Goal: Information Seeking & Learning: Learn about a topic

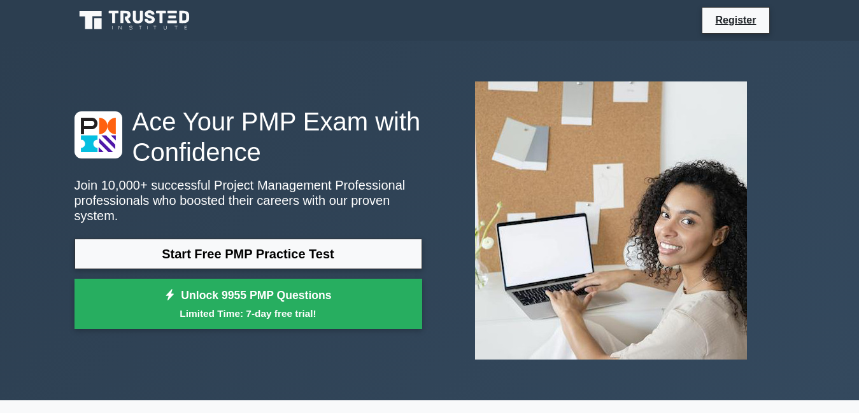
click at [221, 242] on link "Start Free PMP Practice Test" at bounding box center [247, 254] width 347 height 31
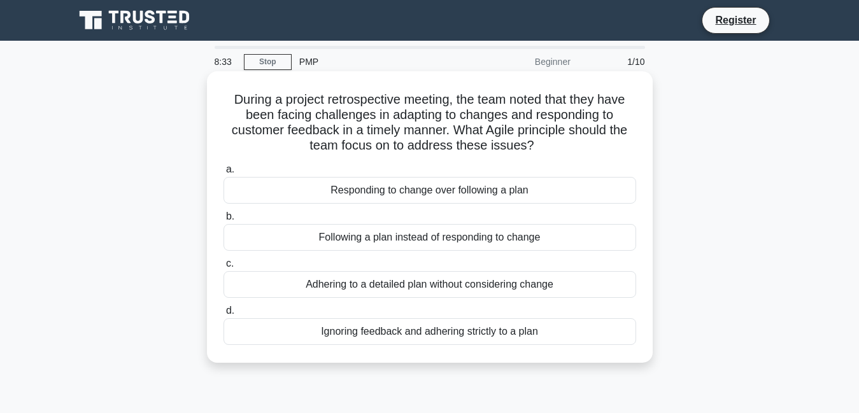
click at [484, 193] on div "Responding to change over following a plan" at bounding box center [429, 190] width 412 height 27
click at [223, 174] on input "a. Responding to change over following a plan" at bounding box center [223, 169] width 0 height 8
